Goal: Find specific page/section

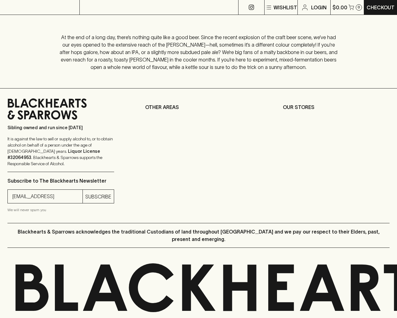
type input "[EMAIL_ADDRESS]"
type input "1"
type input "e"
type input "Elderton E Series Chardonnay 2023"
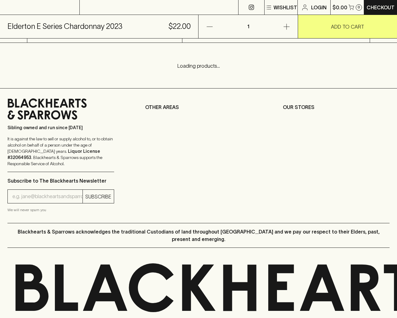
scroll to position [251, 0]
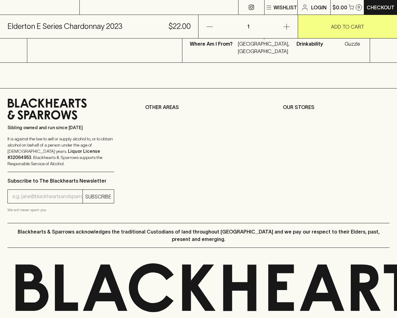
type input "[EMAIL_ADDRESS]"
type input "e"
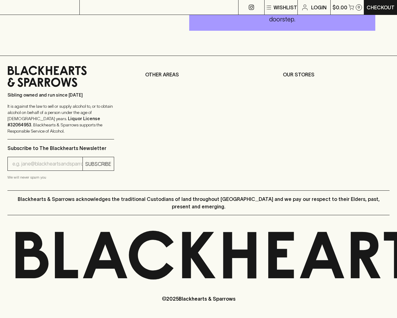
scroll to position [205, 0]
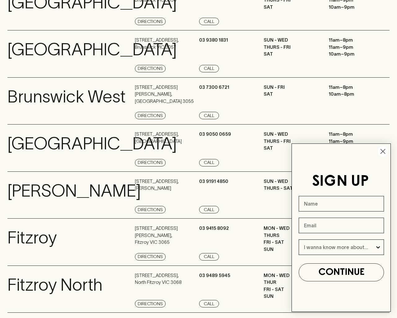
scroll to position [710, 0]
